Goal: Find contact information: Find contact information

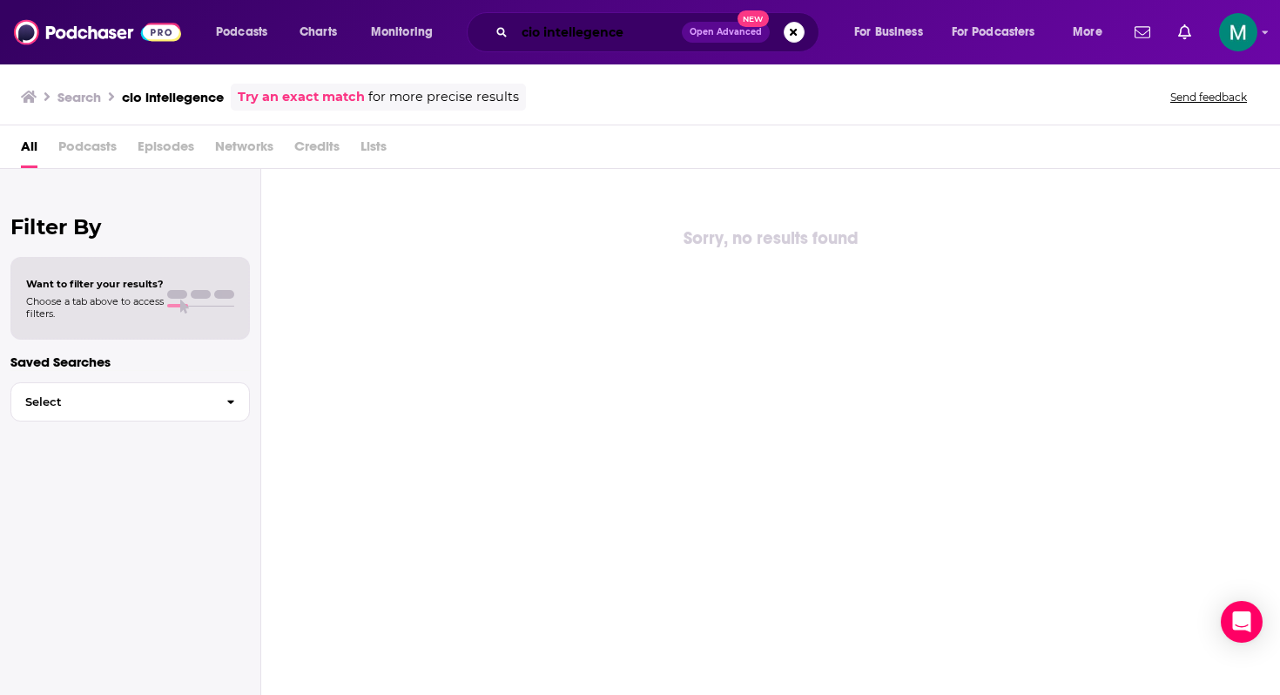
click at [584, 24] on input "cio intellegence" at bounding box center [598, 32] width 167 height 28
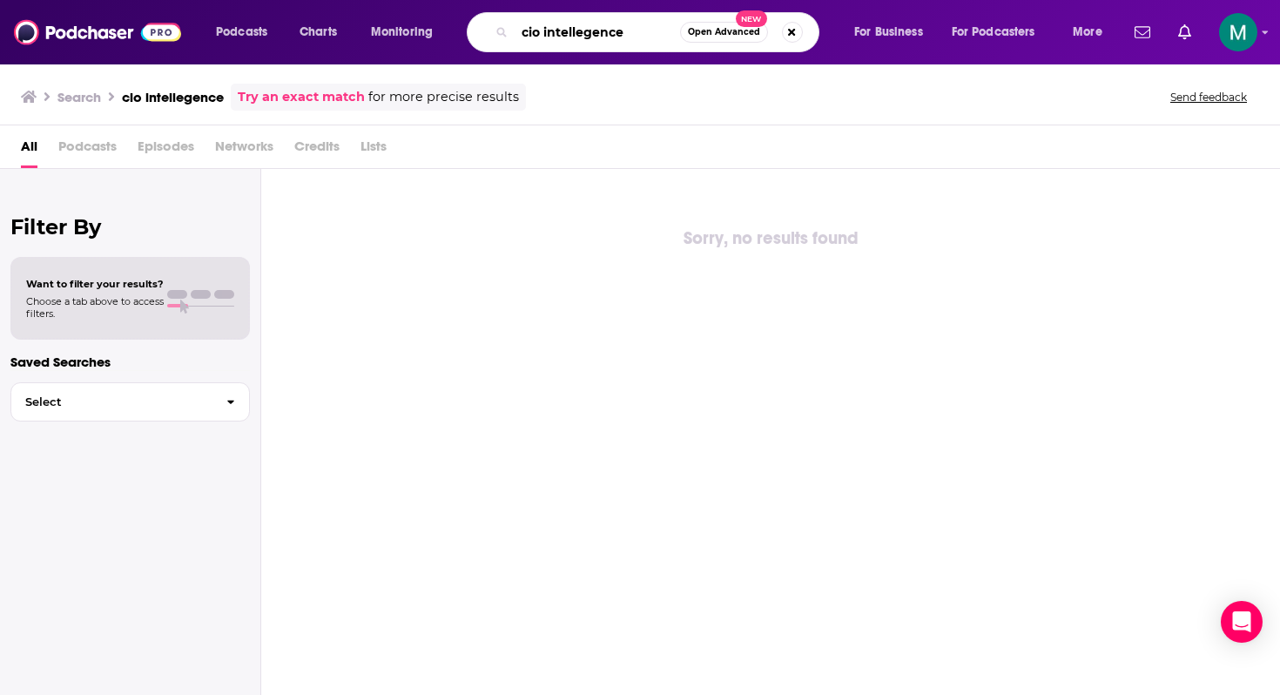
click at [584, 24] on input "cio intellegence" at bounding box center [597, 32] width 165 height 28
type input "revenue builders"
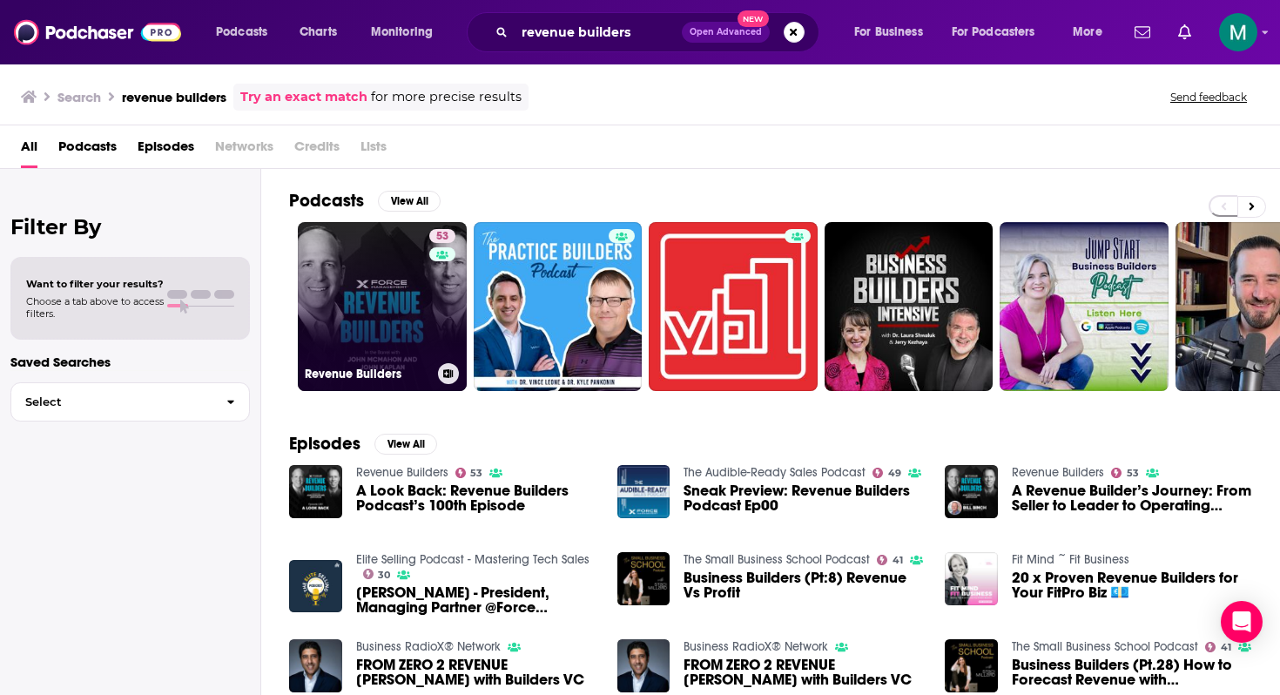
click at [373, 265] on link "53 Revenue Builders" at bounding box center [382, 306] width 169 height 169
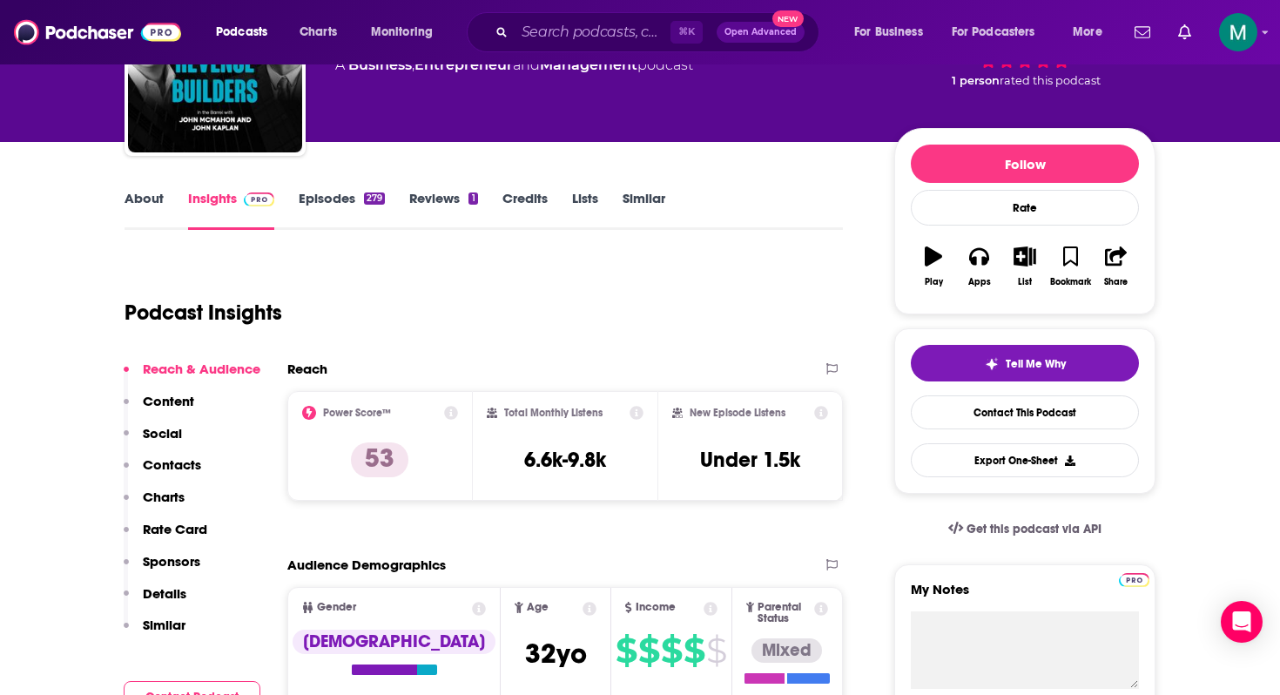
click at [174, 465] on p "Contacts" at bounding box center [172, 464] width 58 height 17
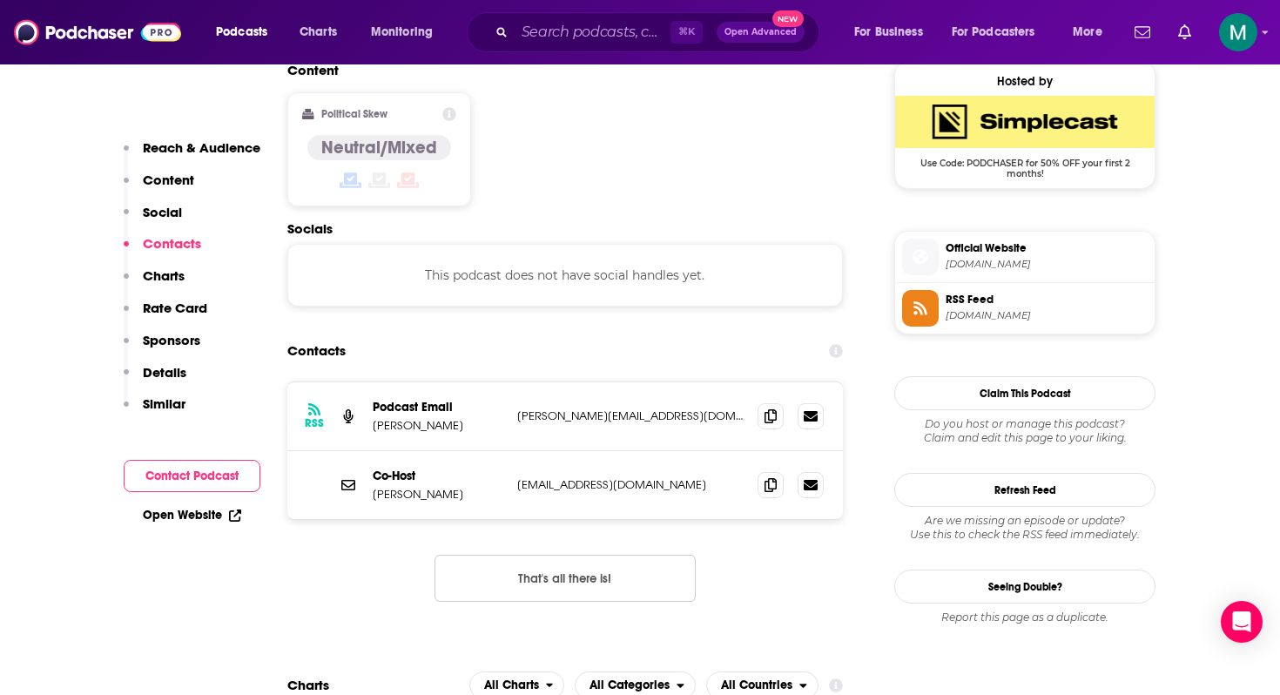
scroll to position [1422, 0]
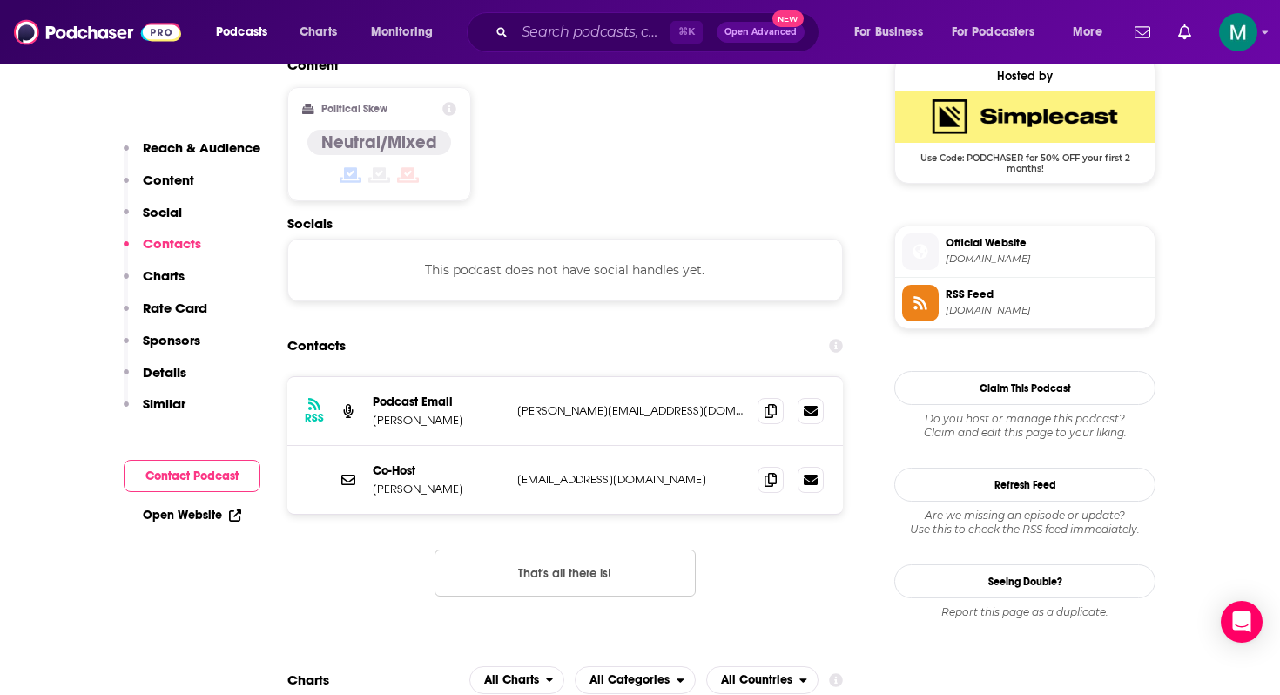
click at [191, 462] on button "Contact Podcast" at bounding box center [192, 476] width 137 height 32
click at [773, 472] on icon at bounding box center [770, 479] width 12 height 14
drag, startPoint x: 465, startPoint y: 335, endPoint x: 372, endPoint y: 331, distance: 93.3
click at [372, 377] on div "RSS Podcast Email [PERSON_NAME] [PERSON_NAME][EMAIL_ADDRESS][DOMAIN_NAME] [PERS…" at bounding box center [564, 411] width 555 height 69
copy p "[PERSON_NAME]"
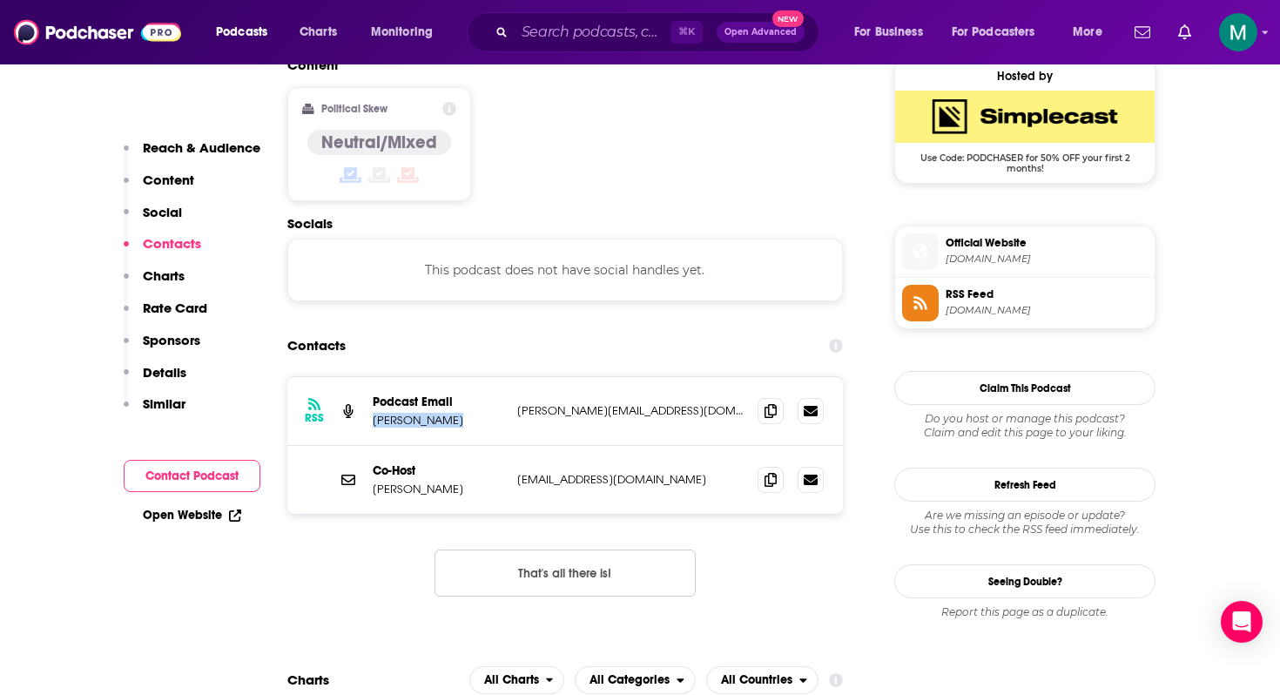
click at [434, 481] on p "[PERSON_NAME]" at bounding box center [438, 488] width 131 height 15
click at [563, 18] on input "Search podcasts, credits, & more..." at bounding box center [593, 32] width 156 height 28
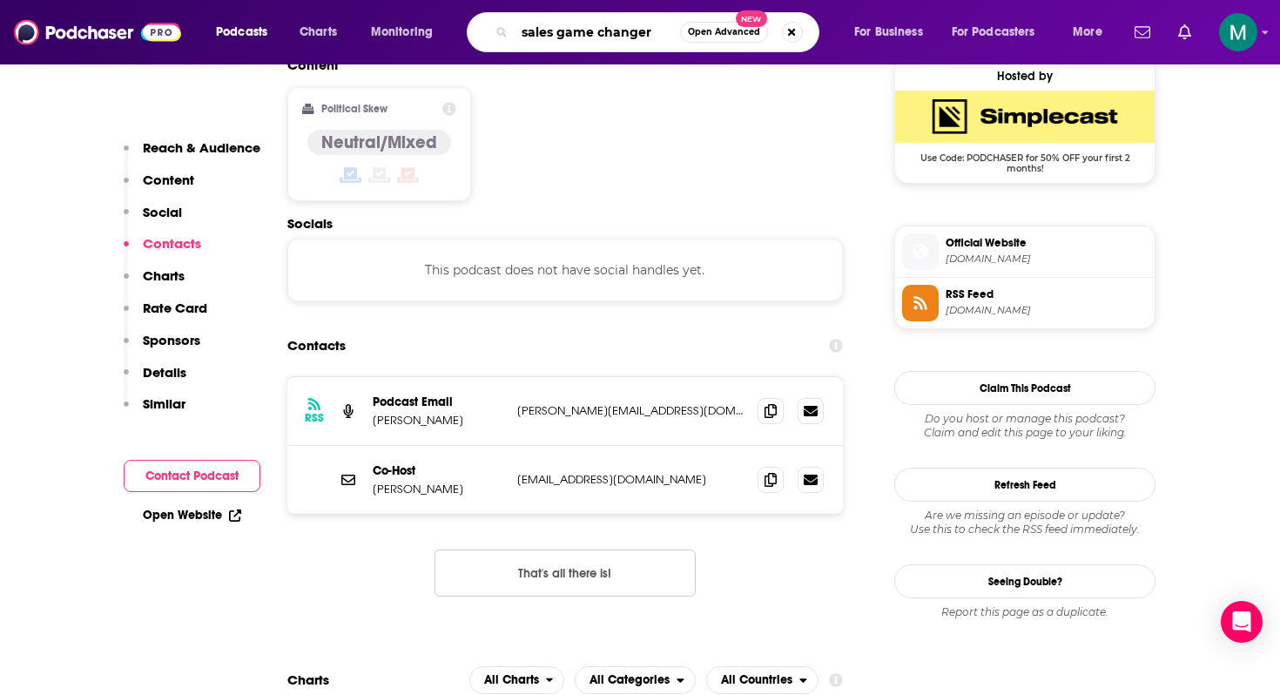
type input "sales game changers"
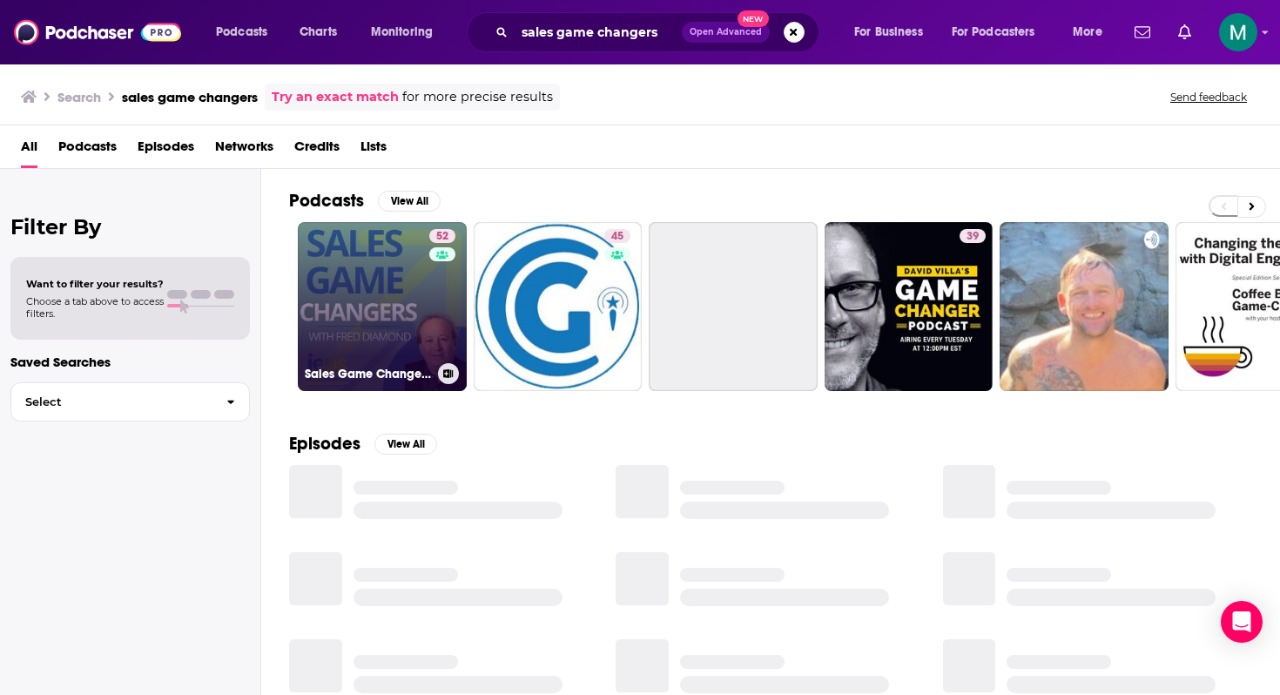
click at [398, 298] on link "52 Sales Game Changers | Tips from Successful Sales Leaders" at bounding box center [382, 306] width 169 height 169
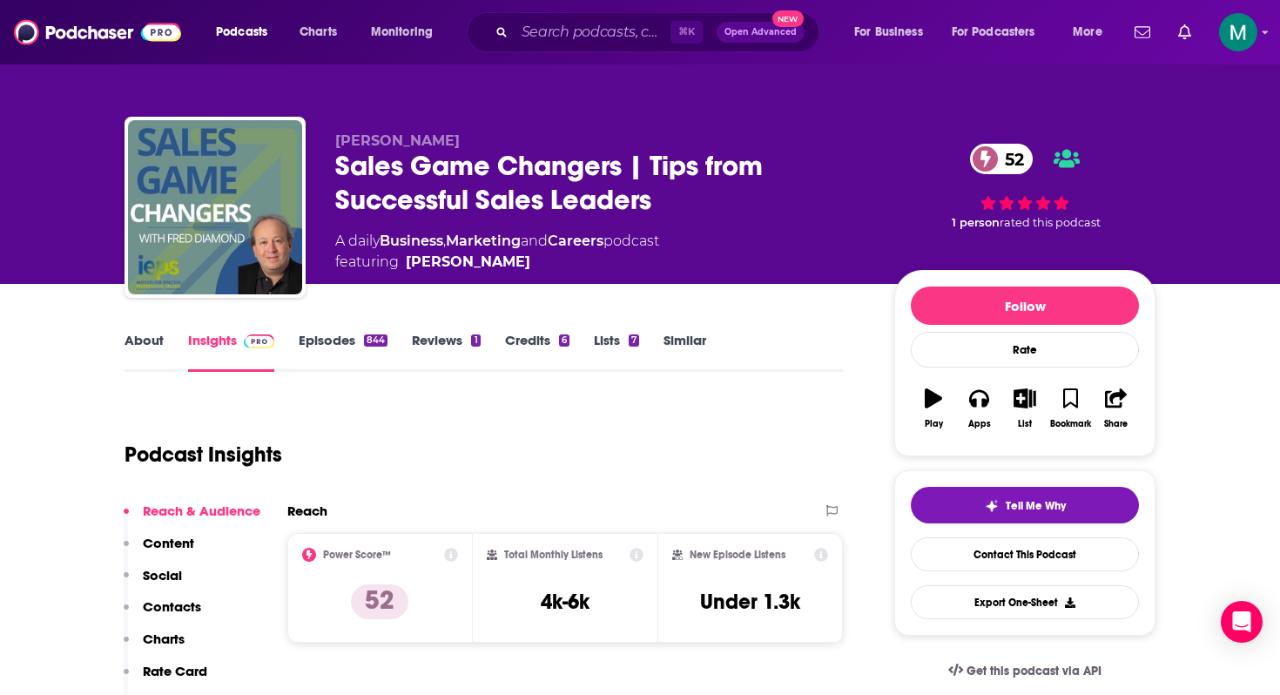
scroll to position [181, 0]
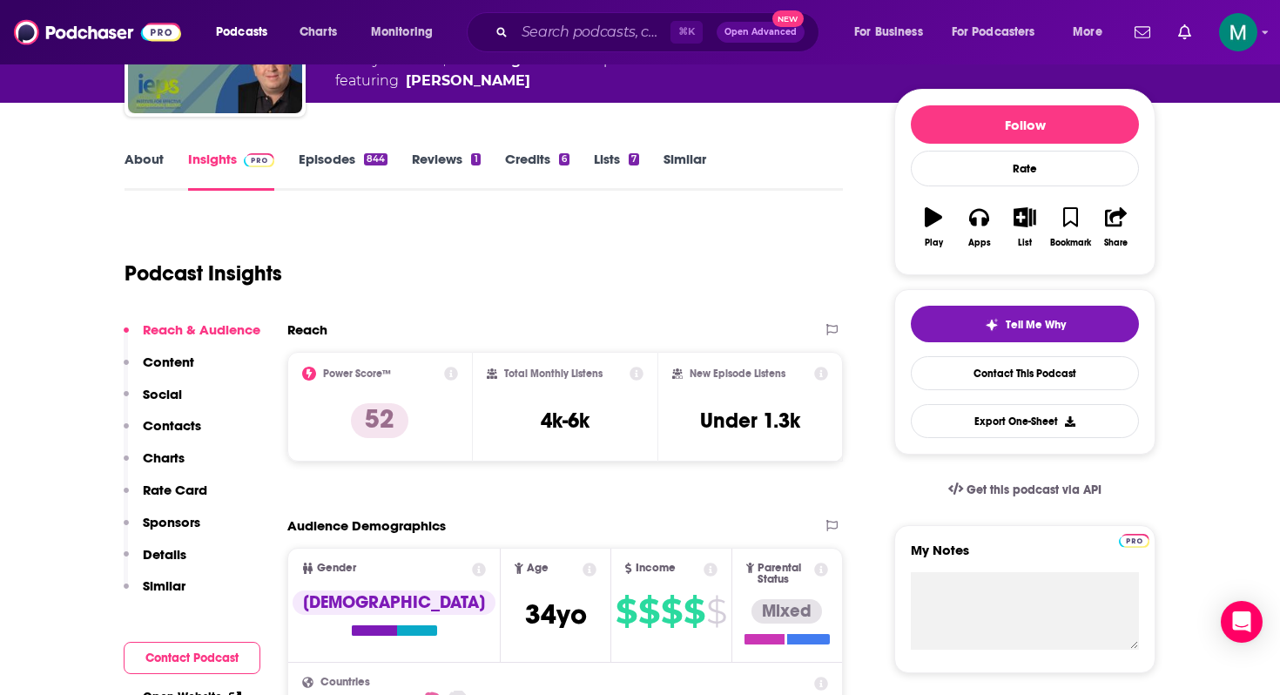
click at [185, 672] on button "Contact Podcast" at bounding box center [192, 658] width 137 height 32
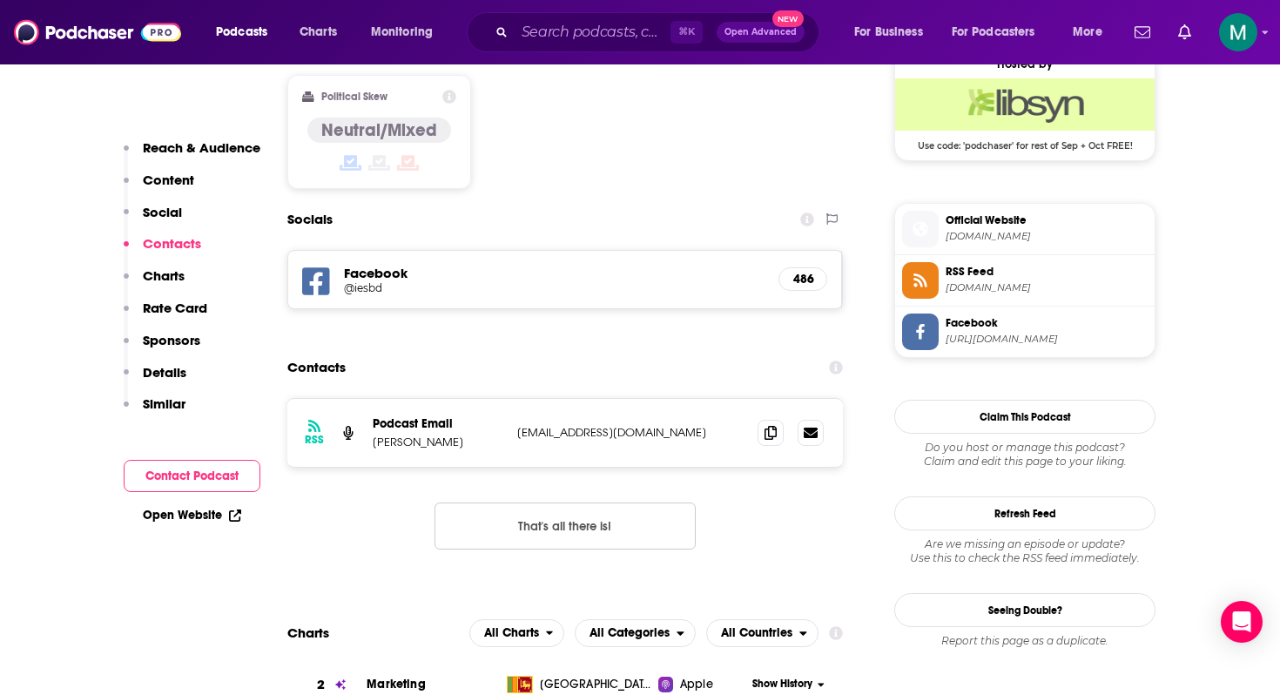
scroll to position [1436, 0]
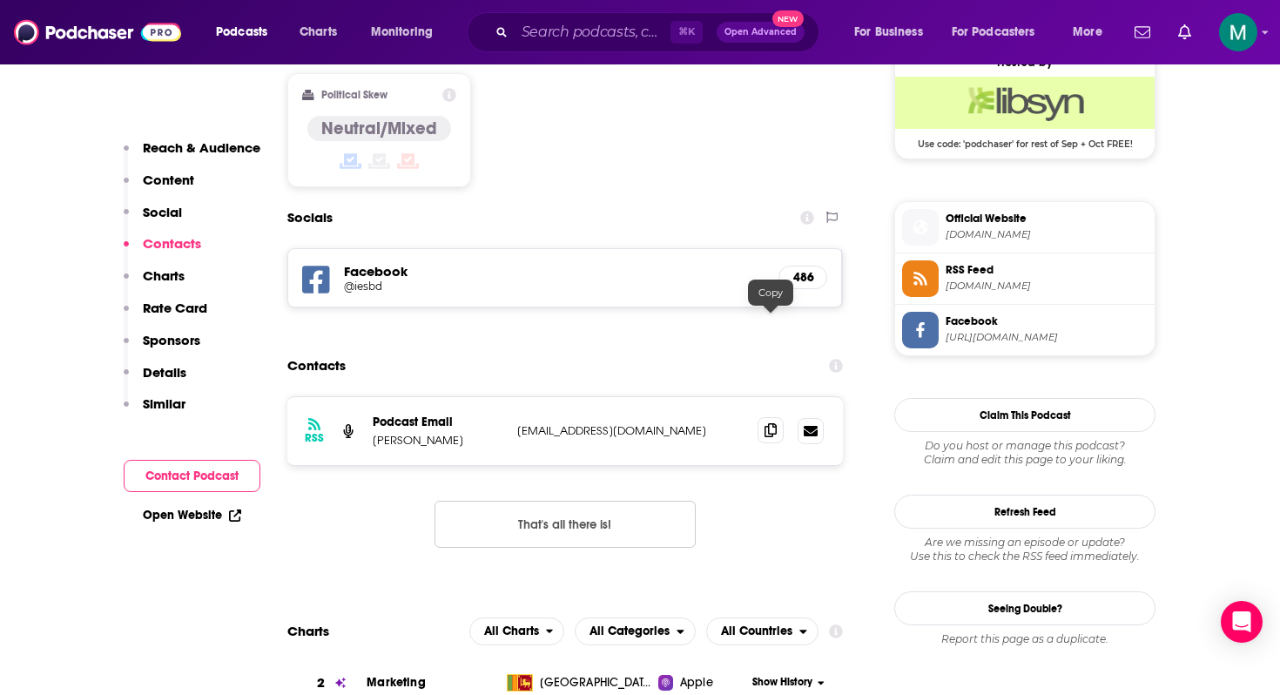
click at [770, 423] on icon at bounding box center [770, 430] width 12 height 14
